Goal: Information Seeking & Learning: Learn about a topic

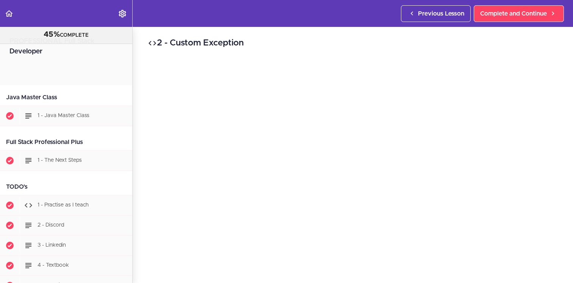
scroll to position [1490, 0]
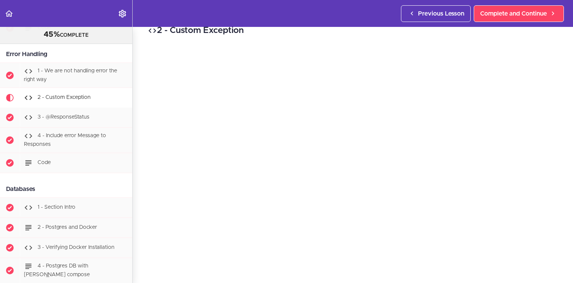
click at [143, 164] on div "2 - Custom Exception Complete and Continue 1 - Follow us on LinkedIn 2 - Subscr…" at bounding box center [353, 142] width 440 height 256
click at [138, 263] on div "2 - Custom Exception Complete and Continue 1 - Follow us on LinkedIn 2 - Subscr…" at bounding box center [353, 142] width 440 height 256
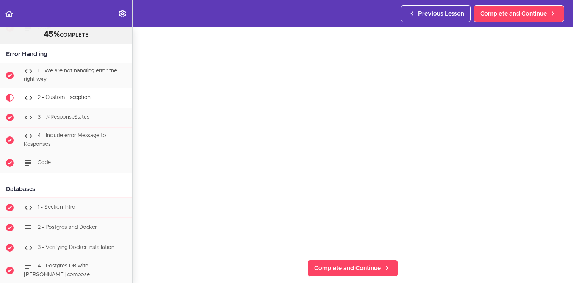
scroll to position [37, 0]
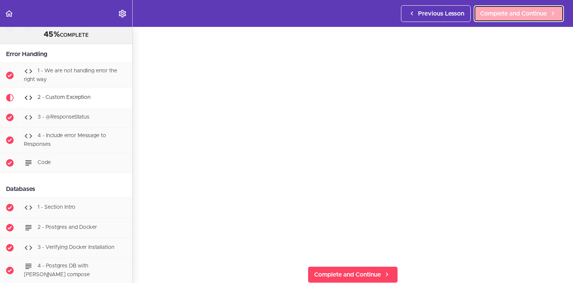
click at [536, 15] on span "Complete and Continue" at bounding box center [513, 13] width 67 height 9
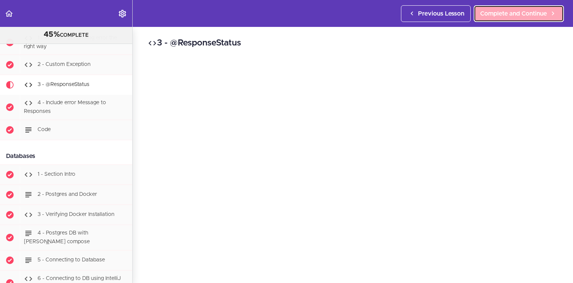
scroll to position [1542, 0]
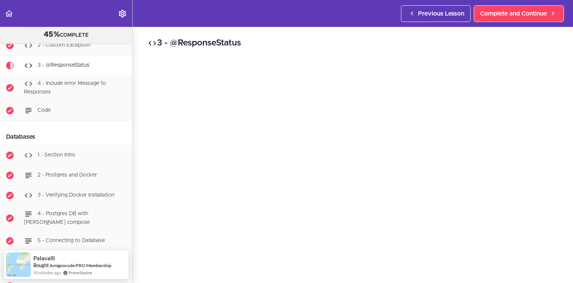
click at [142, 220] on div "3 - @ResponseStatus Complete and Continue 1 - Follow us on LinkedIn 2 - Subscri…" at bounding box center [353, 155] width 440 height 256
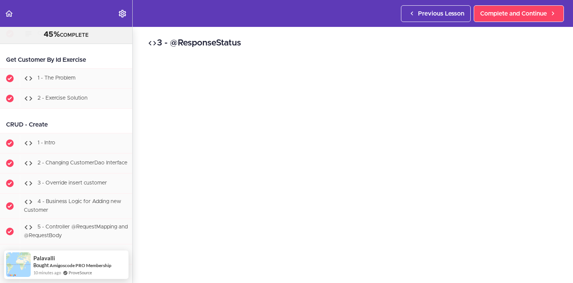
scroll to position [2139, 0]
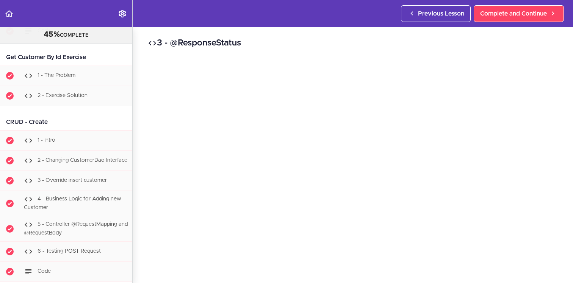
click at [143, 164] on div "3 - @ResponseStatus Complete and Continue 1 - Follow us on LinkedIn 2 - Subscri…" at bounding box center [353, 155] width 440 height 256
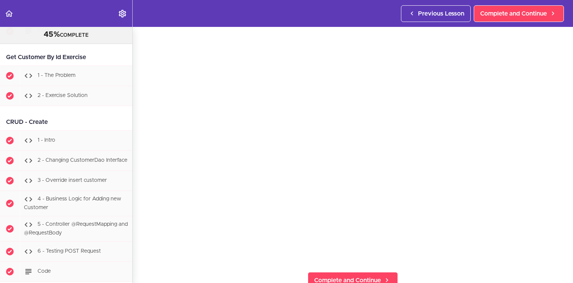
scroll to position [29, 0]
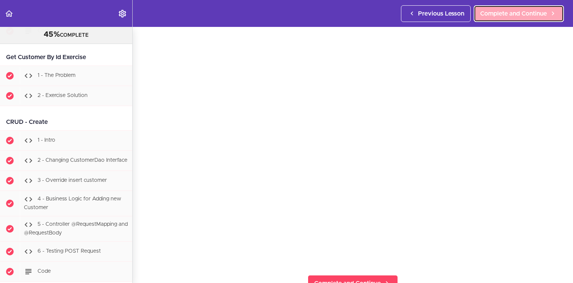
click at [540, 16] on span "Complete and Continue" at bounding box center [513, 13] width 67 height 9
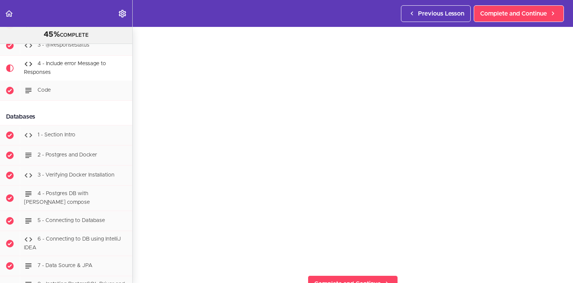
scroll to position [27, 0]
click at [138, 197] on div "4 - Include error Message to Responses Complete and Continue 1 - Follow us on L…" at bounding box center [353, 128] width 440 height 256
click at [141, 178] on div "4 - Include error Message to Responses Complete and Continue 1 - Follow us on L…" at bounding box center [353, 128] width 440 height 256
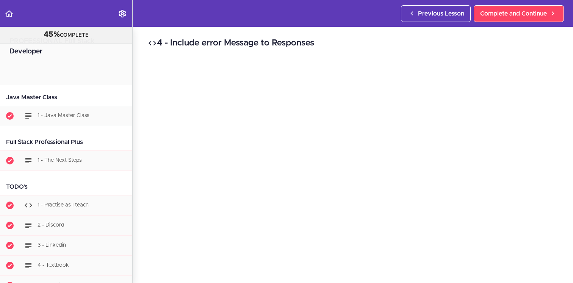
scroll to position [1572, 0]
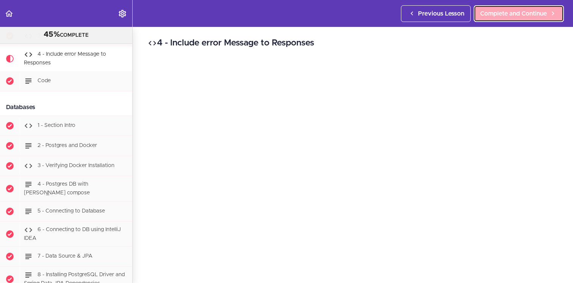
click at [516, 12] on span "Complete and Continue" at bounding box center [513, 13] width 67 height 9
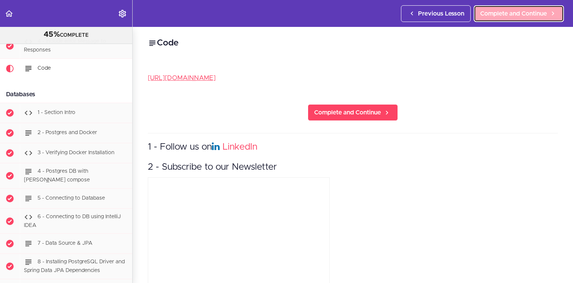
scroll to position [1587, 0]
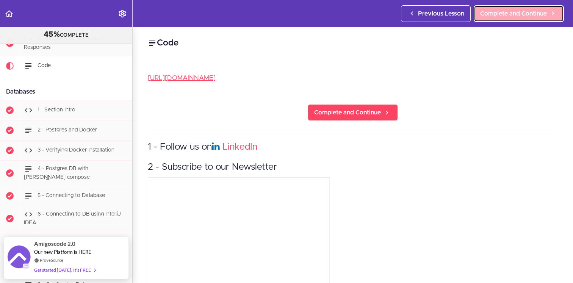
click at [516, 12] on span "Complete and Continue" at bounding box center [513, 13] width 67 height 9
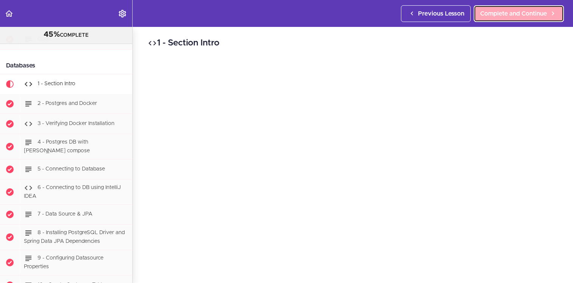
scroll to position [1632, 0]
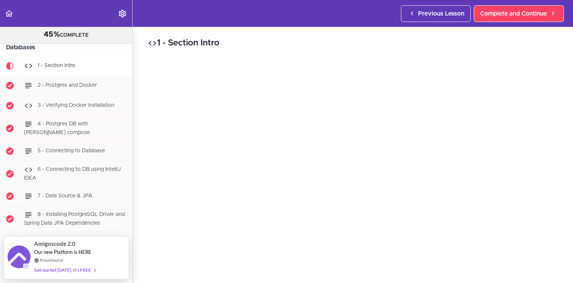
click at [375, 35] on div "1 - Section Intro Complete and Continue 1 - Follow us on LinkedIn 2 - Subscribe…" at bounding box center [353, 155] width 440 height 256
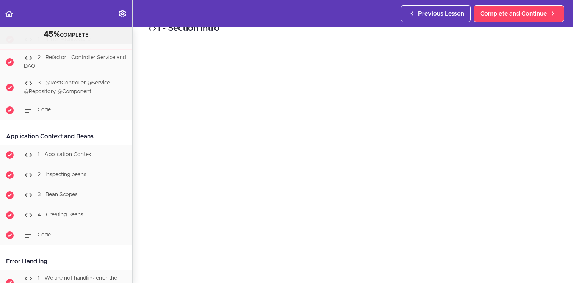
scroll to position [14, 0]
click at [517, 14] on span "Complete and Continue" at bounding box center [513, 13] width 67 height 9
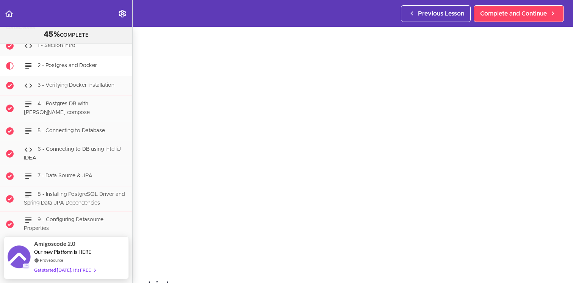
scroll to position [30, 0]
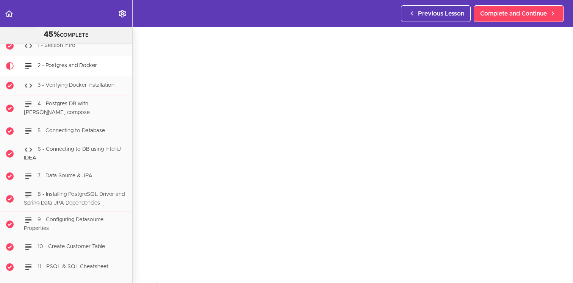
click at [564, 142] on div "2 - Postgres and Docker Links Install docker here PosgreSQL Complete and Contin…" at bounding box center [353, 125] width 440 height 256
click at [534, 11] on span "Complete and Continue" at bounding box center [513, 13] width 67 height 9
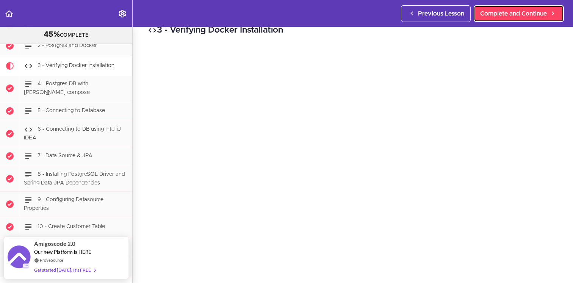
scroll to position [12, 0]
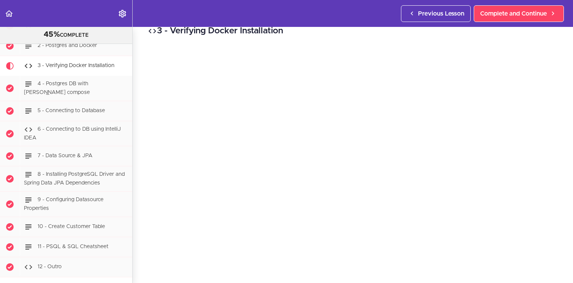
click at [564, 125] on div "3 - Verifying Docker Installation Complete and Continue 1 - Follow us on Linked…" at bounding box center [353, 143] width 440 height 256
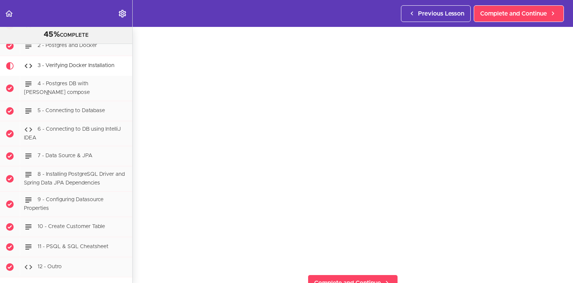
scroll to position [31, 0]
click at [142, 181] on div "3 - Verifying Docker Installation Complete and Continue 1 - Follow us on Linked…" at bounding box center [353, 124] width 440 height 256
click at [135, 147] on div "3 - Verifying Docker Installation Complete and Continue 1 - Follow us on Linked…" at bounding box center [353, 124] width 440 height 256
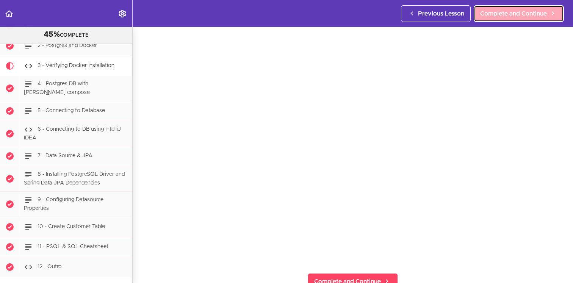
click at [490, 19] on link "Complete and Continue" at bounding box center [518, 13] width 90 height 17
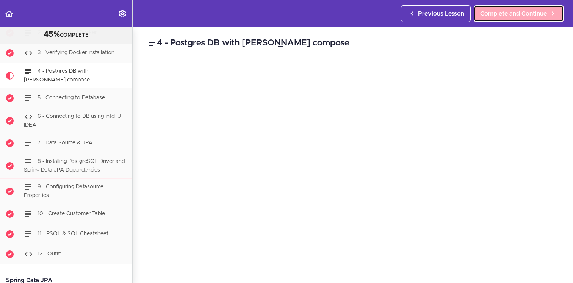
scroll to position [1692, 0]
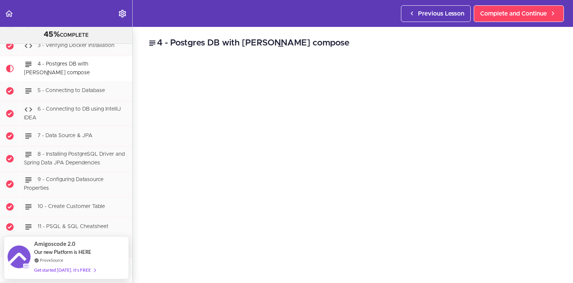
click at [566, 47] on div "4 - Postgres DB with [PERSON_NAME] compose yaml services: db: container_name: p…" at bounding box center [353, 155] width 440 height 256
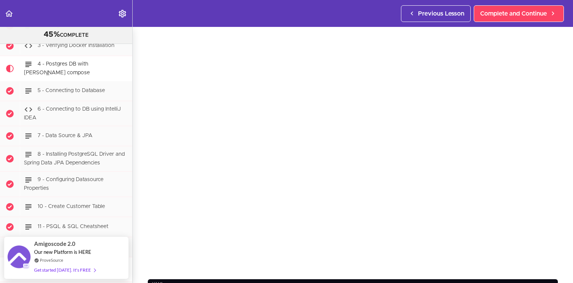
scroll to position [23, 0]
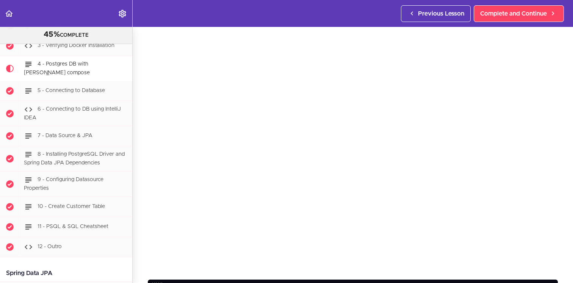
click at [140, 186] on div "4 - Postgres DB with [PERSON_NAME] compose yaml services: db: container_name: p…" at bounding box center [353, 131] width 440 height 256
click at [141, 158] on div "4 - Postgres DB with [PERSON_NAME] compose yaml services: db: container_name: p…" at bounding box center [353, 131] width 440 height 256
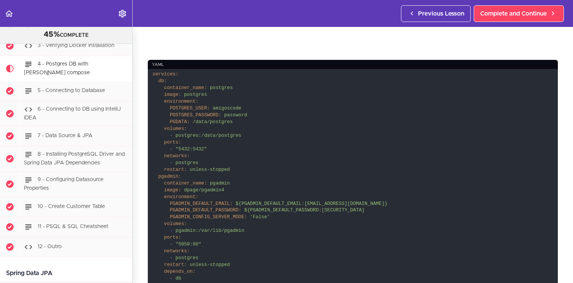
scroll to position [242, 0]
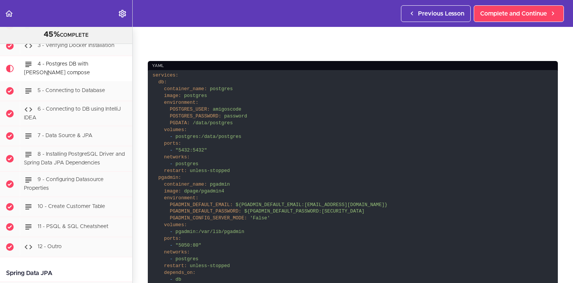
click at [550, 66] on div "yaml" at bounding box center [353, 66] width 410 height 10
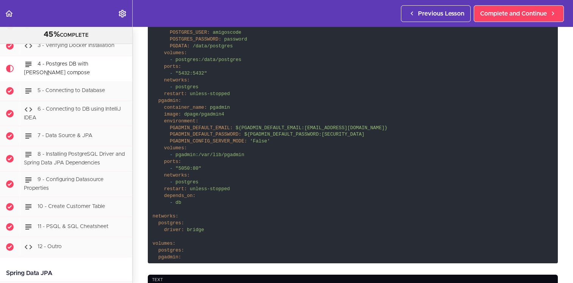
scroll to position [320, 0]
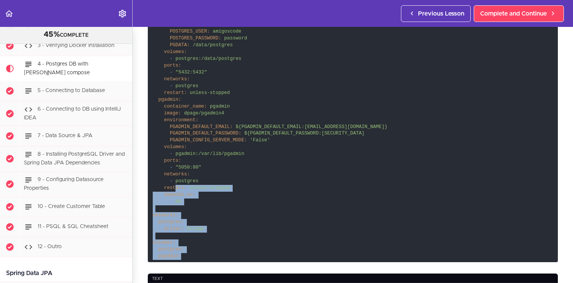
drag, startPoint x: 184, startPoint y: 258, endPoint x: 177, endPoint y: 187, distance: 70.5
click at [177, 187] on code "services: db: container_name: postgres image: postgres environment: POSTGRES_US…" at bounding box center [353, 127] width 410 height 270
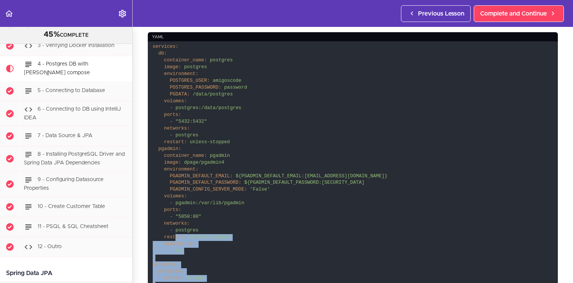
scroll to position [243, 0]
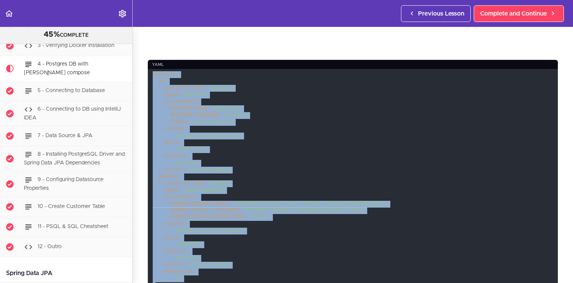
click at [153, 76] on span "services:" at bounding box center [166, 74] width 26 height 5
copy code "services: db: container_name: postgres image: postgres environment: POSTGRES_US…"
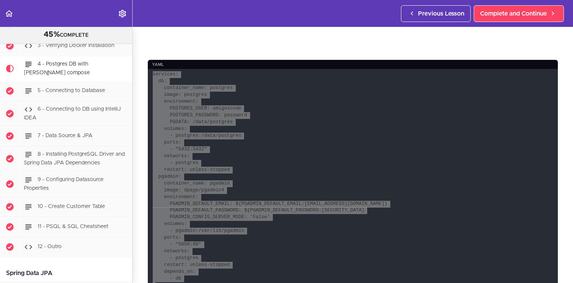
copy code "services: db: container_name: postgres image: postgres environment: POSTGRES_US…"
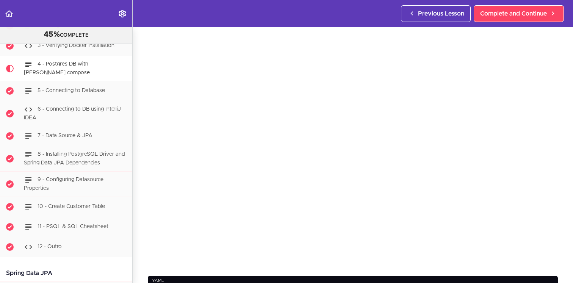
scroll to position [25, 0]
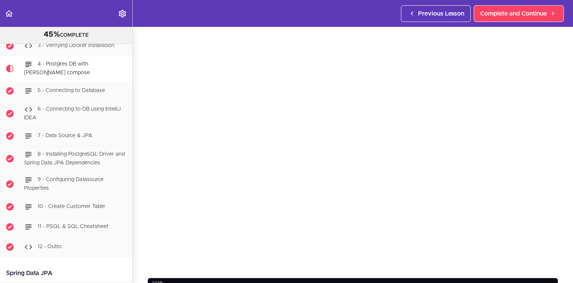
click at [142, 208] on div "4 - Postgres DB with [PERSON_NAME] compose yaml services: db: container_name: p…" at bounding box center [353, 130] width 440 height 256
click at [139, 241] on div "4 - Postgres DB with [PERSON_NAME] compose yaml services: db: container_name: p…" at bounding box center [353, 130] width 440 height 256
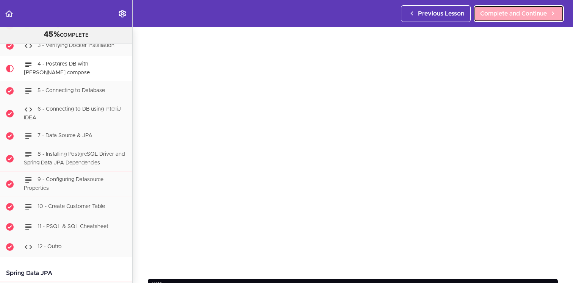
click at [506, 13] on span "Complete and Continue" at bounding box center [513, 13] width 67 height 9
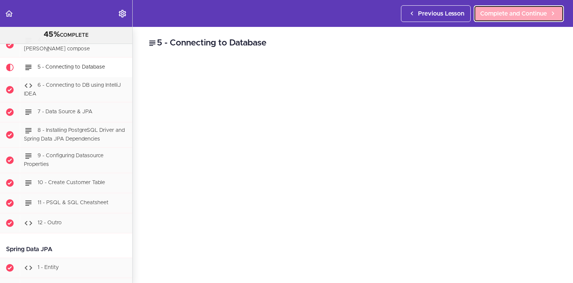
scroll to position [1718, 0]
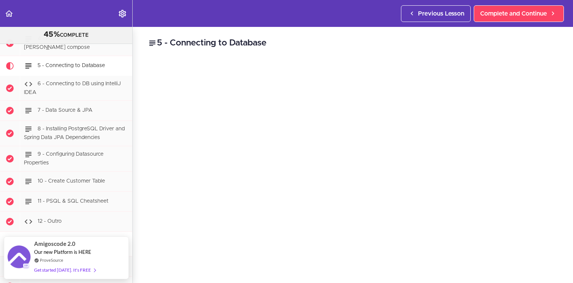
click at [560, 43] on div "5 - Connecting to Database text docker compose ps or docker [PERSON_NAME] exec …" at bounding box center [353, 155] width 440 height 256
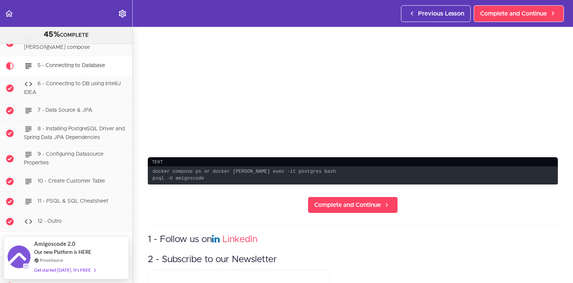
scroll to position [200, 0]
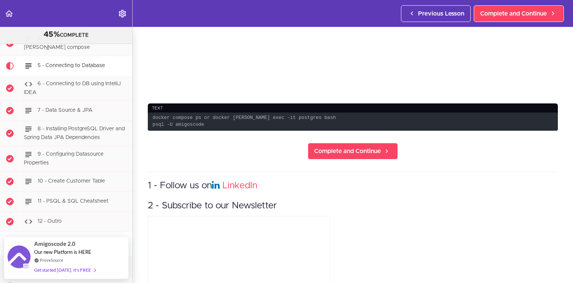
click at [557, 188] on h3 "1 - Follow us on LinkedIn" at bounding box center [353, 186] width 410 height 12
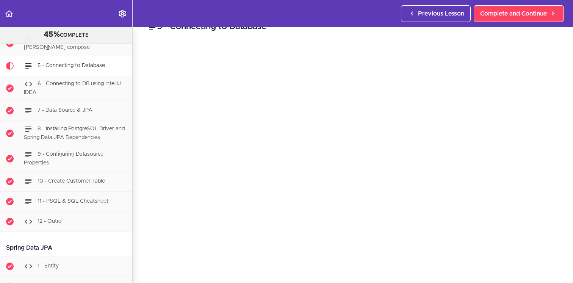
scroll to position [14, 0]
click at [140, 217] on div "5 - Connecting to Database text docker compose ps or docker [PERSON_NAME] exec …" at bounding box center [353, 141] width 440 height 256
click at [141, 237] on div "5 - Connecting to Database text docker compose ps or docker [PERSON_NAME] exec …" at bounding box center [353, 141] width 440 height 256
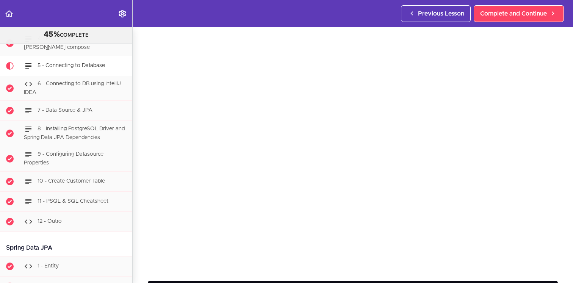
click at [138, 267] on section "PROFESSIONAL Full Stack Developer 45% COMPLETE Java Master Class 1 - Java Maste…" at bounding box center [286, 155] width 573 height 256
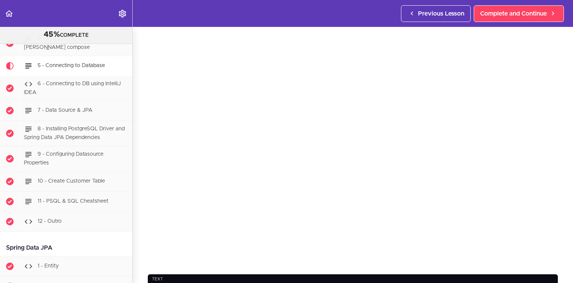
scroll to position [28, 0]
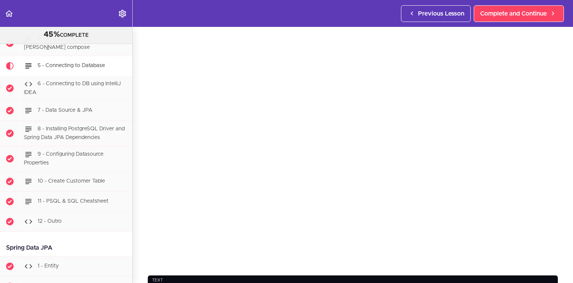
click at [136, 189] on div "5 - Connecting to Database text docker compose ps or docker [PERSON_NAME] exec …" at bounding box center [353, 127] width 440 height 256
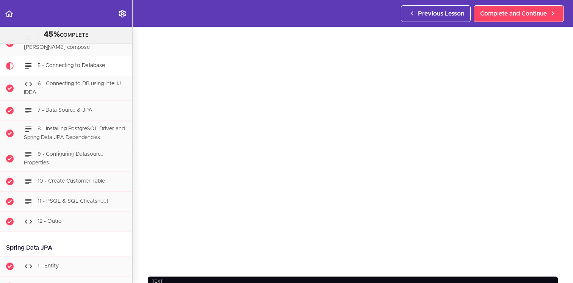
scroll to position [29, 0]
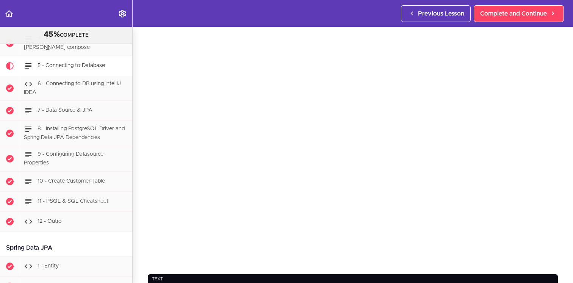
click at [142, 218] on div "5 - Connecting to Database text docker compose ps or docker [PERSON_NAME] exec …" at bounding box center [353, 126] width 440 height 256
click at [138, 237] on div "5 - Connecting to Database text docker compose ps or docker [PERSON_NAME] exec …" at bounding box center [353, 126] width 440 height 256
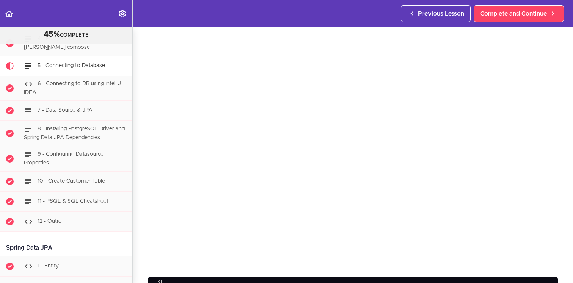
scroll to position [25, 0]
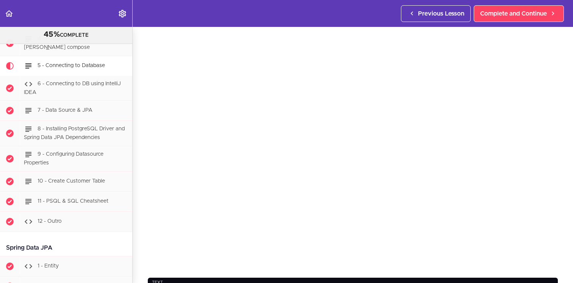
click at [136, 227] on div "5 - Connecting to Database text docker compose ps or docker [PERSON_NAME] exec …" at bounding box center [353, 130] width 440 height 256
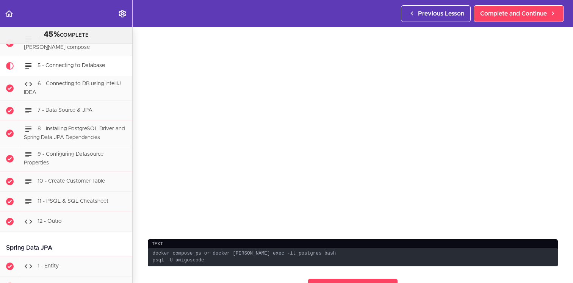
scroll to position [50, 0]
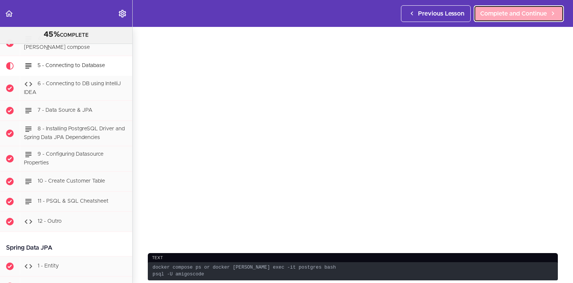
click at [505, 9] on span "Complete and Continue" at bounding box center [513, 13] width 67 height 9
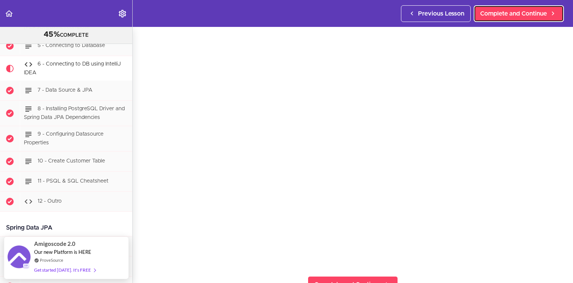
scroll to position [31, 0]
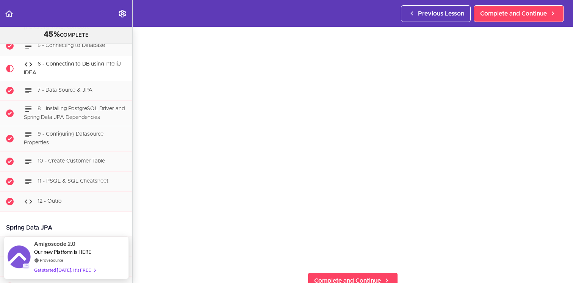
click at [565, 134] on div "6 - Connecting to DB using IntelliJ IDEA Complete and Continue 1 - Follow us on…" at bounding box center [353, 123] width 440 height 256
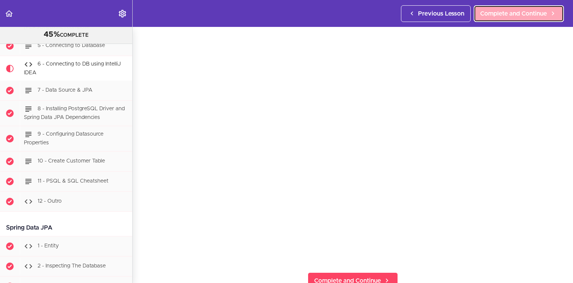
click at [516, 14] on span "Complete and Continue" at bounding box center [513, 13] width 67 height 9
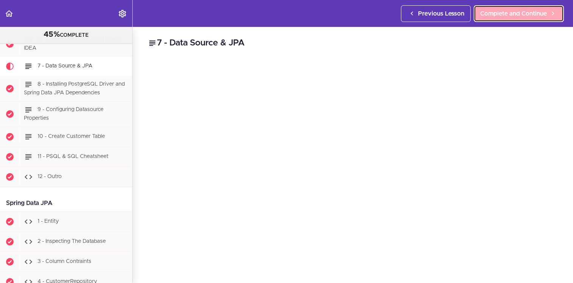
scroll to position [1763, 0]
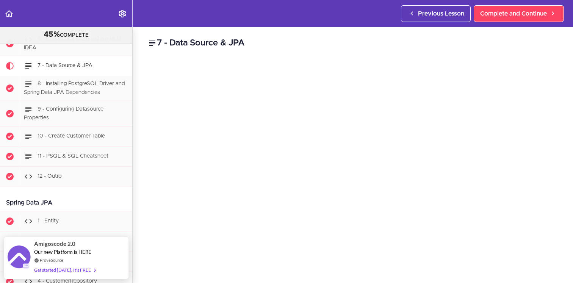
click at [138, 208] on div "7 - Data Source & JPA JPA JPA (Java Persistence API) is a Java specification th…" at bounding box center [353, 155] width 440 height 256
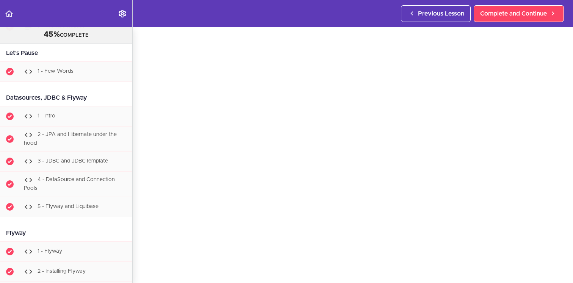
scroll to position [20, 0]
click at [141, 223] on div "7 - Data Source & JPA JPA JPA (Java Persistence API) is a Java specification th…" at bounding box center [353, 134] width 440 height 256
click at [515, 14] on span "Complete and Continue" at bounding box center [513, 13] width 67 height 9
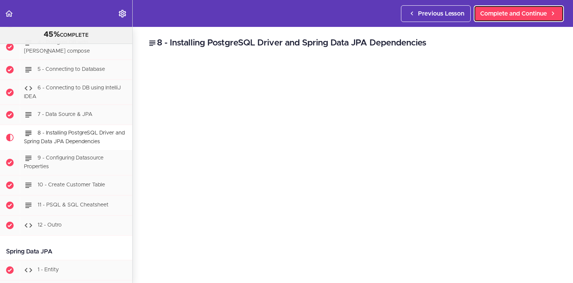
scroll to position [1715, 0]
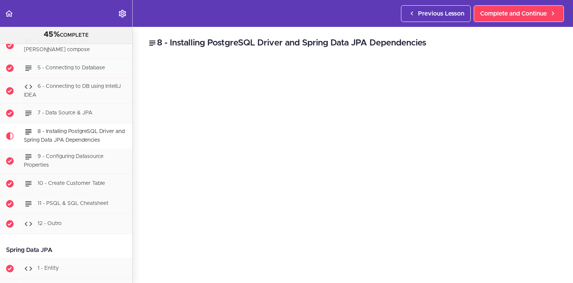
click at [139, 189] on div "8 - Installing PostgreSQL Driver and Spring Data JPA Dependencies yaml <depende…" at bounding box center [353, 155] width 440 height 256
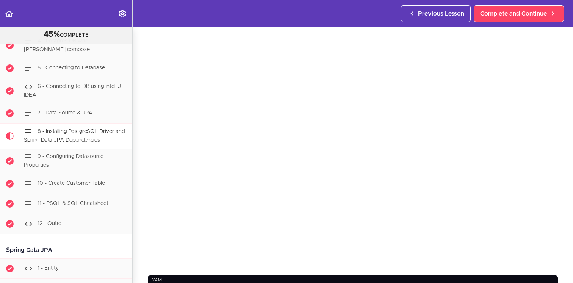
scroll to position [29, 0]
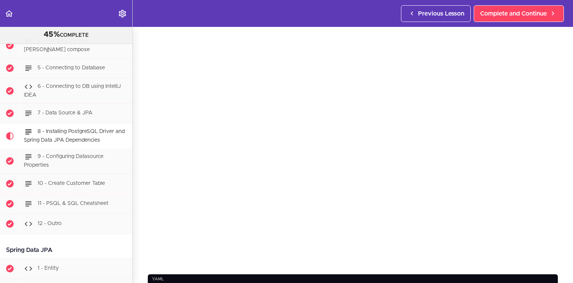
click at [135, 250] on div "8 - Installing PostgreSQL Driver and Spring Data JPA Dependencies yaml <depende…" at bounding box center [353, 126] width 440 height 256
click at [218, 269] on section "PROFESSIONAL Full Stack Developer 45% COMPLETE Java Master Class 1 - Java Maste…" at bounding box center [286, 155] width 573 height 256
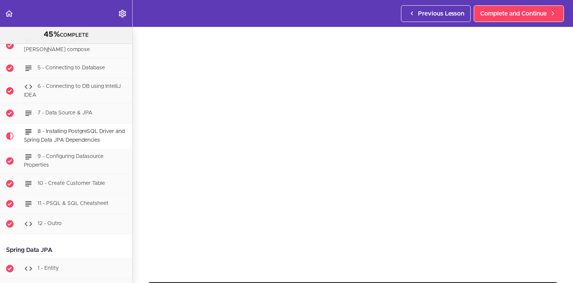
scroll to position [19, 0]
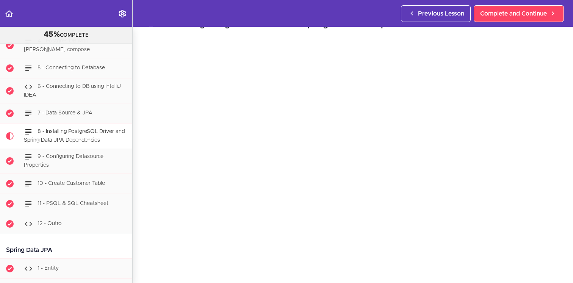
click at [459, 36] on div "8 - Installing PostgreSQL Driver and Spring Data JPA Dependencies yaml <depende…" at bounding box center [353, 136] width 440 height 256
click at [502, 16] on span "Complete and Continue" at bounding box center [513, 13] width 67 height 9
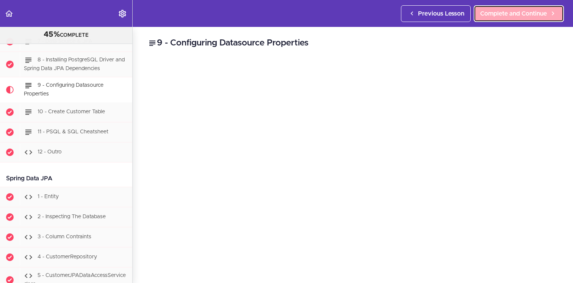
scroll to position [1808, 0]
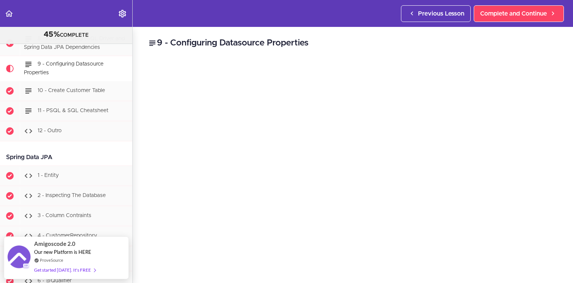
click at [439, 48] on h2 "9 - Configuring Datasource Properties" at bounding box center [353, 43] width 410 height 13
click at [561, 55] on div "9 - Configuring Datasource Properties yaml server: port: 8080 error: include-me…" at bounding box center [353, 155] width 440 height 256
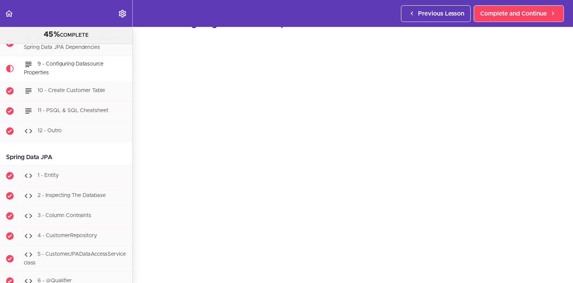
scroll to position [28, 0]
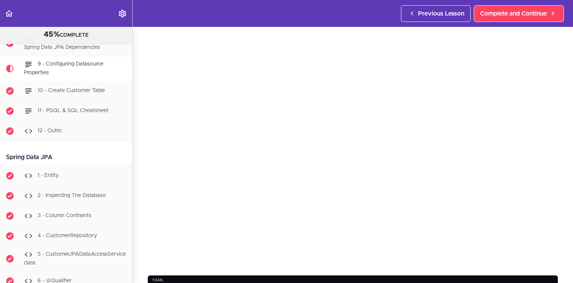
click at [140, 255] on div "9 - Configuring Datasource Properties yaml server: port: 8080 error: include-me…" at bounding box center [353, 127] width 440 height 256
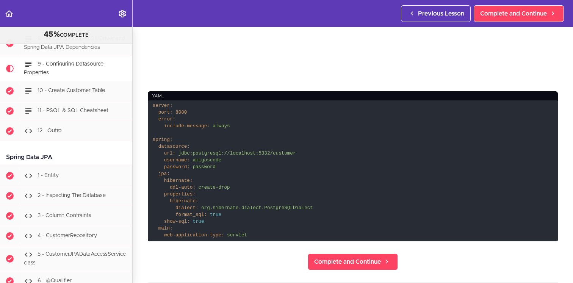
scroll to position [211, 0]
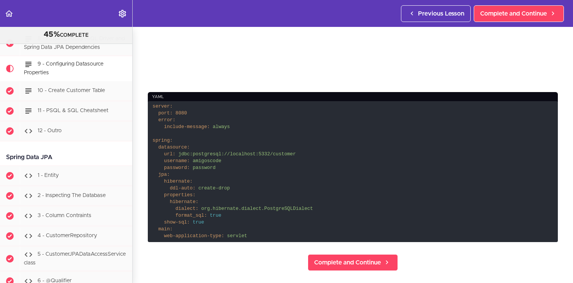
click at [279, 211] on span "org.hibernate.dialect.PostgreSQLDialect" at bounding box center [257, 208] width 112 height 5
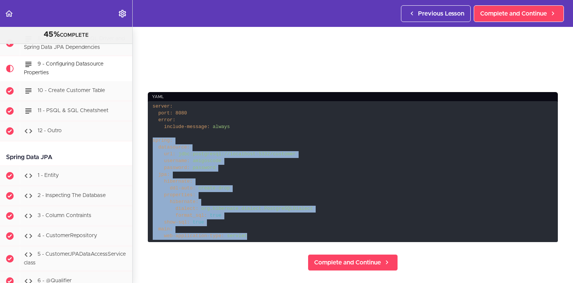
drag, startPoint x: 153, startPoint y: 142, endPoint x: 255, endPoint y: 239, distance: 141.5
click at [255, 239] on code "server: port: 8080 error: include-message: always spring: datasource: url: jdbc…" at bounding box center [353, 171] width 410 height 141
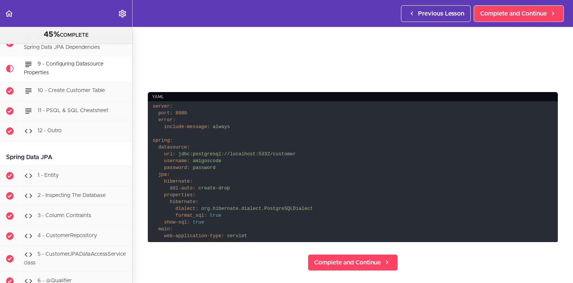
click at [247, 238] on span "servlet" at bounding box center [237, 235] width 20 height 5
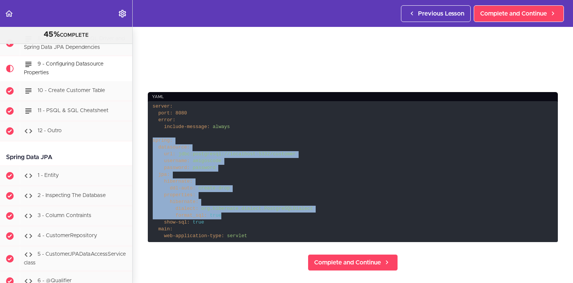
drag, startPoint x: 153, startPoint y: 141, endPoint x: 223, endPoint y: 216, distance: 103.2
click at [223, 216] on code "server: port: 8080 error: include-message: always spring: datasource: url: jdbc…" at bounding box center [353, 171] width 410 height 141
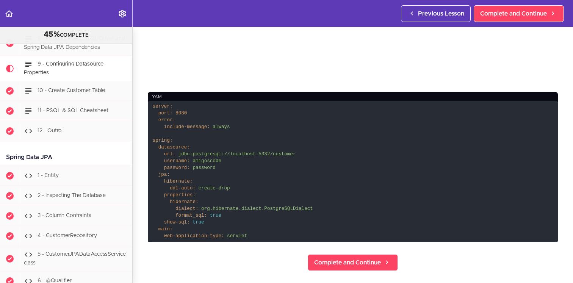
click at [213, 223] on code "server: port: 8080 error: include-message: always spring: datasource: url: jdbc…" at bounding box center [353, 171] width 410 height 141
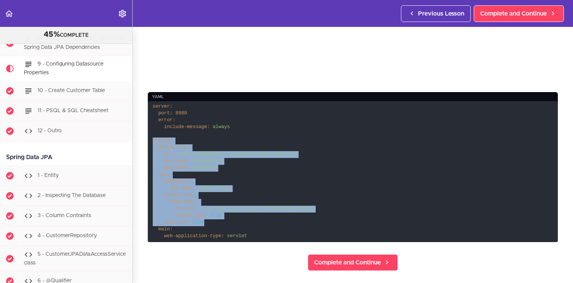
drag, startPoint x: 206, startPoint y: 223, endPoint x: 150, endPoint y: 141, distance: 99.5
click at [150, 141] on code "server: port: 8080 error: include-message: always spring: datasource: url: jdbc…" at bounding box center [353, 171] width 410 height 141
copy code "spring: datasource: url: jdbc:postgresql://localhost:5332/customer username: am…"
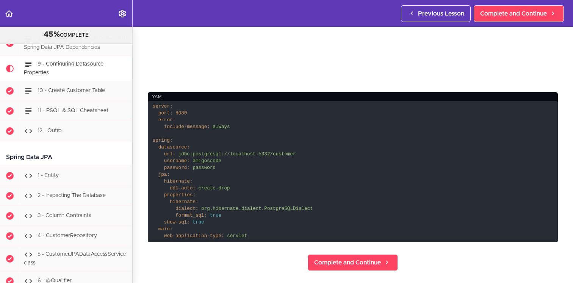
click at [304, 128] on code "server: port: 8080 error: include-message: always spring: datasource: url: jdbc…" at bounding box center [353, 171] width 410 height 141
click at [139, 150] on section "PROFESSIONAL Full Stack Developer 45% COMPLETE Java Master Class 1 - Java Maste…" at bounding box center [286, 155] width 573 height 256
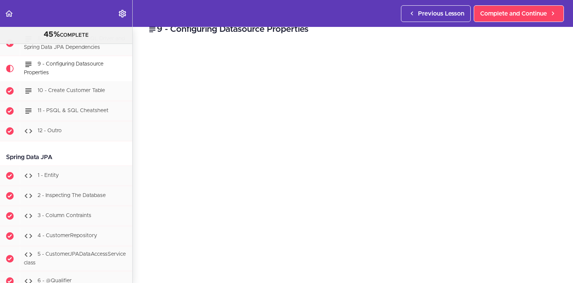
scroll to position [13, 0]
click at [142, 198] on div "9 - Configuring Datasource Properties yaml server: port: 8080 error: include-me…" at bounding box center [353, 142] width 440 height 256
click at [136, 200] on div "9 - Configuring Datasource Properties yaml server: port: 8080 error: include-me…" at bounding box center [353, 142] width 440 height 256
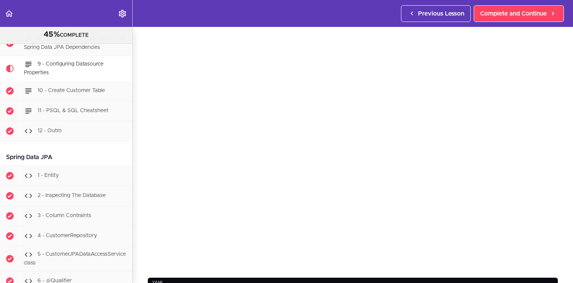
scroll to position [25, 0]
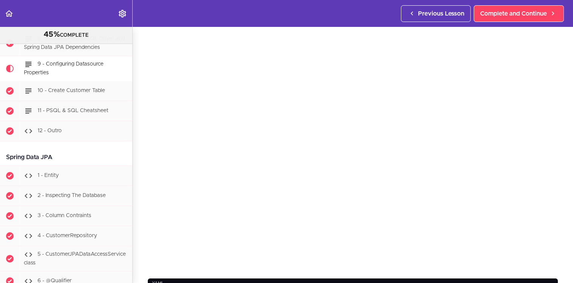
click at [140, 198] on div "9 - Configuring Datasource Properties yaml server: port: 8080 error: include-me…" at bounding box center [353, 130] width 440 height 256
